Goal: Check status: Check status

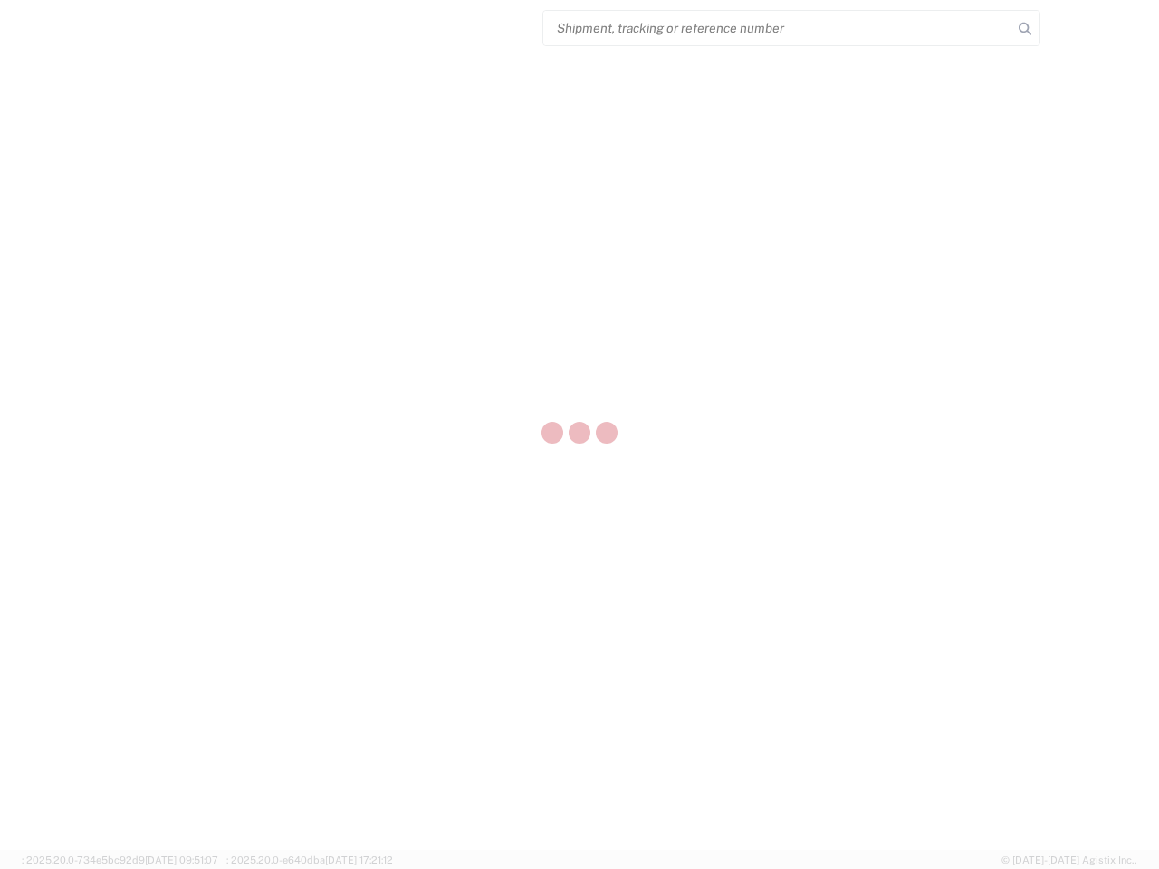
select select "US"
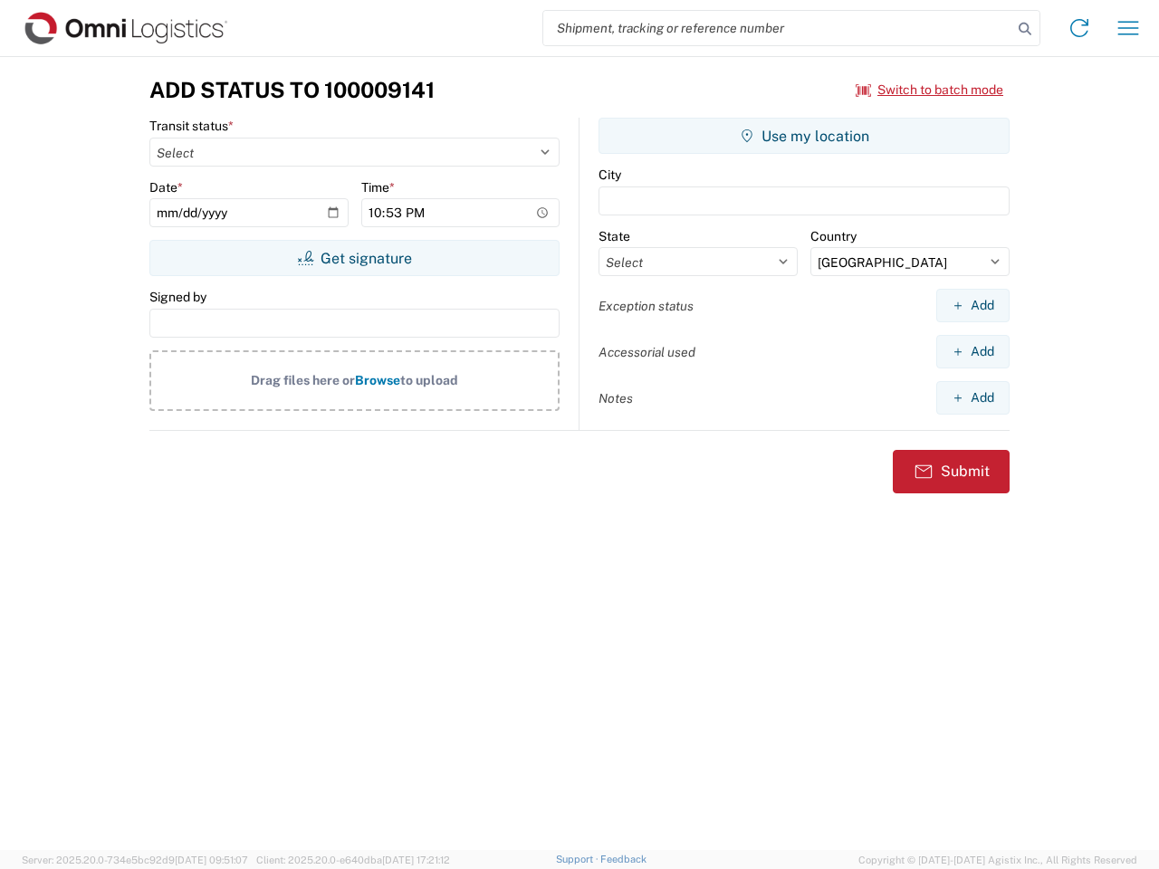
click at [778, 28] on input "search" at bounding box center [777, 28] width 469 height 34
click at [1025, 29] on icon at bounding box center [1024, 28] width 25 height 25
click at [1079, 28] on icon at bounding box center [1079, 28] width 29 height 29
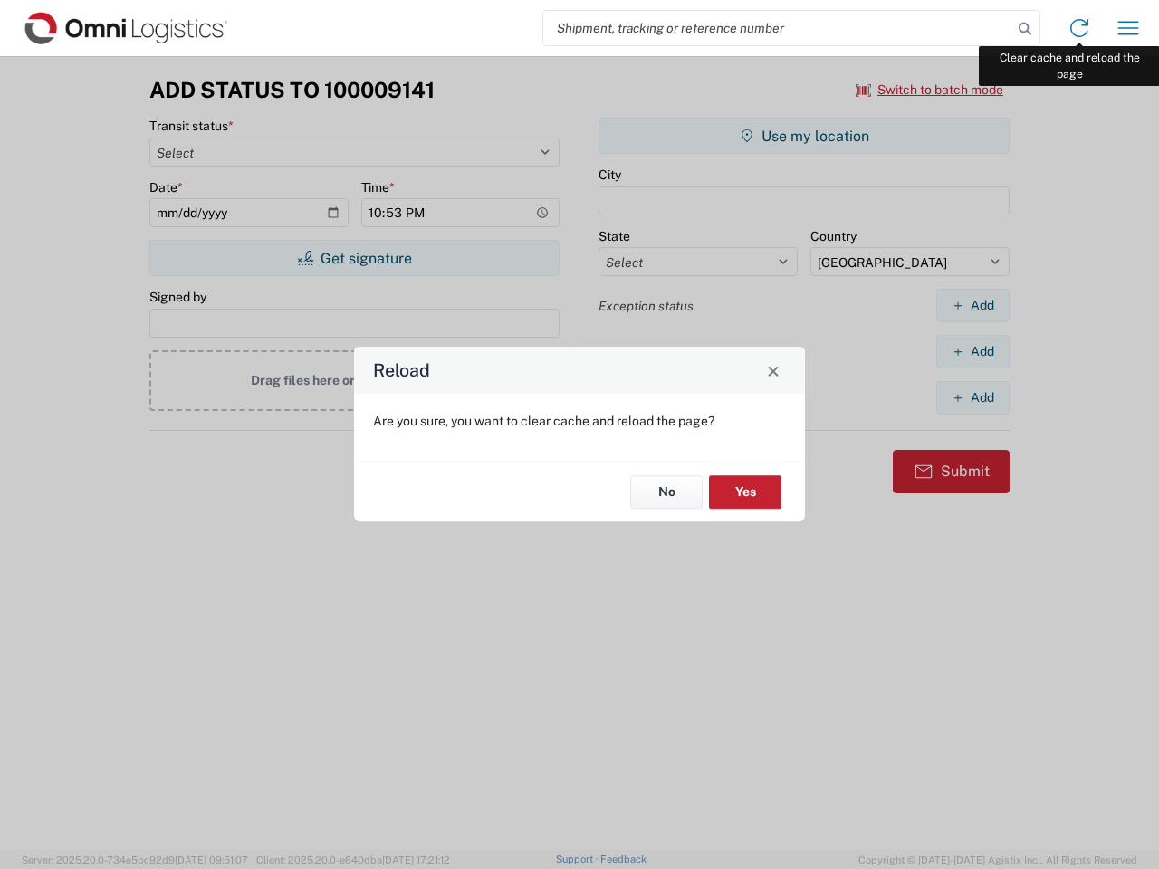
click at [1128, 28] on div "Reload Are you sure, you want to clear cache and reload the page? No Yes" at bounding box center [579, 434] width 1159 height 869
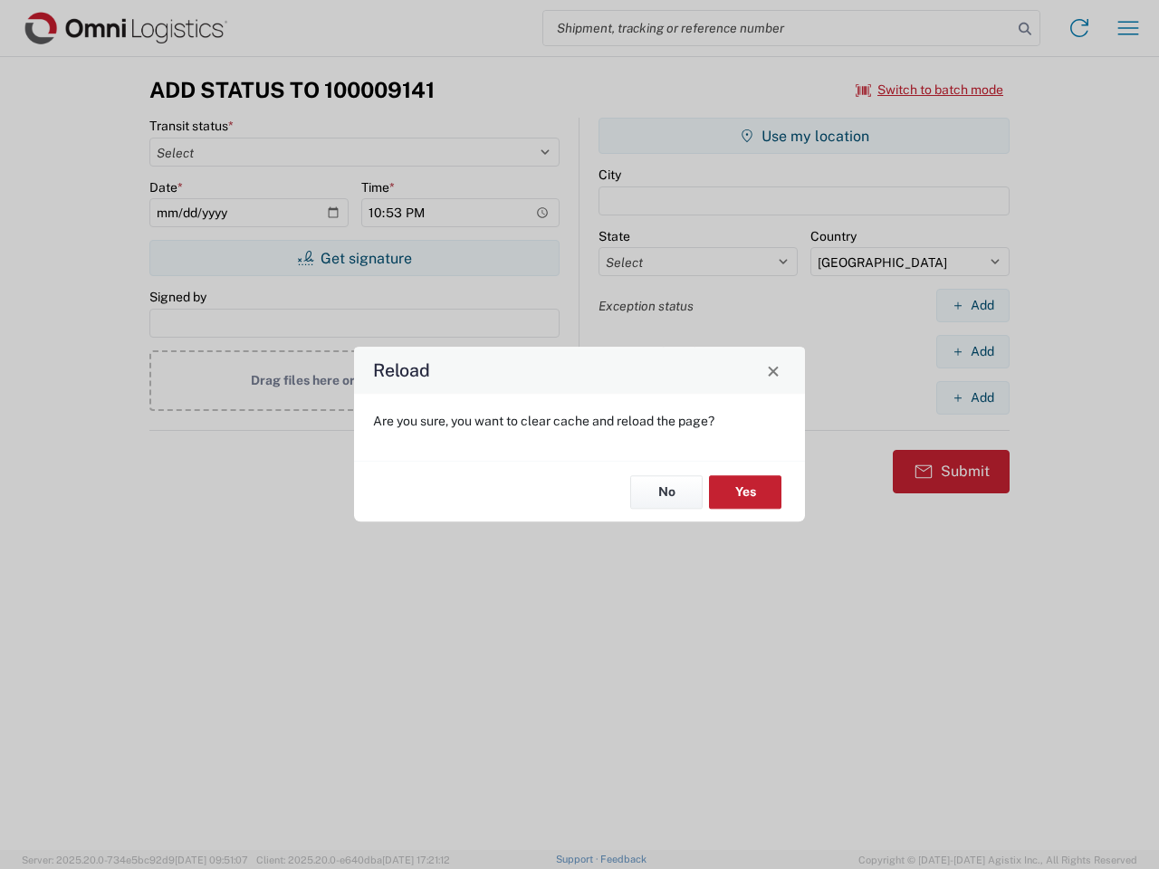
click at [930, 90] on div "Reload Are you sure, you want to clear cache and reload the page? No Yes" at bounding box center [579, 434] width 1159 height 869
click at [354, 258] on div "Reload Are you sure, you want to clear cache and reload the page? No Yes" at bounding box center [579, 434] width 1159 height 869
click at [804, 136] on div "Reload Are you sure, you want to clear cache and reload the page? No Yes" at bounding box center [579, 434] width 1159 height 869
click at [973, 305] on div "Reload Are you sure, you want to clear cache and reload the page? No Yes" at bounding box center [579, 434] width 1159 height 869
click at [973, 351] on div "Reload Are you sure, you want to clear cache and reload the page? No Yes" at bounding box center [579, 434] width 1159 height 869
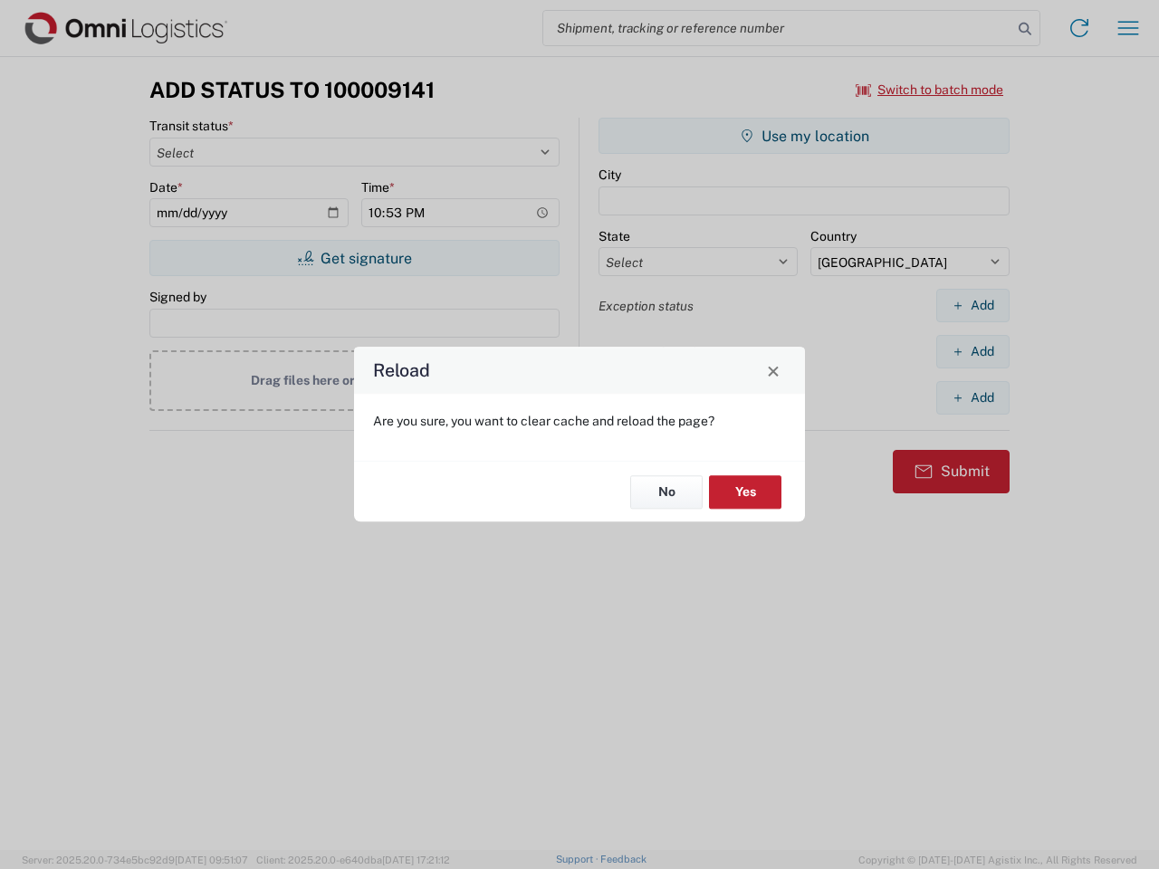
click at [973, 398] on div "Reload Are you sure, you want to clear cache and reload the page? No Yes" at bounding box center [579, 434] width 1159 height 869
